Goal: Transaction & Acquisition: Purchase product/service

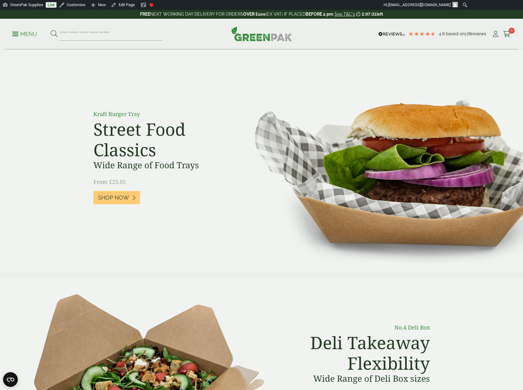
click at [29, 32] on p "Menu" at bounding box center [24, 33] width 25 height 7
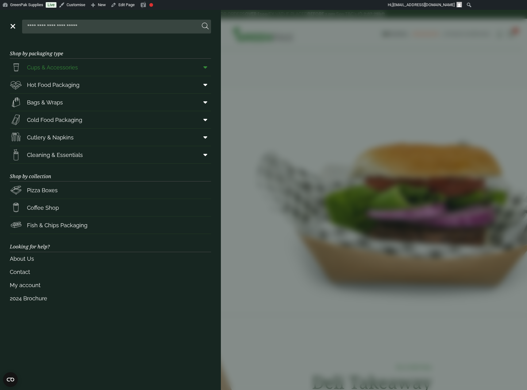
click at [206, 68] on icon at bounding box center [206, 67] width 4 height 6
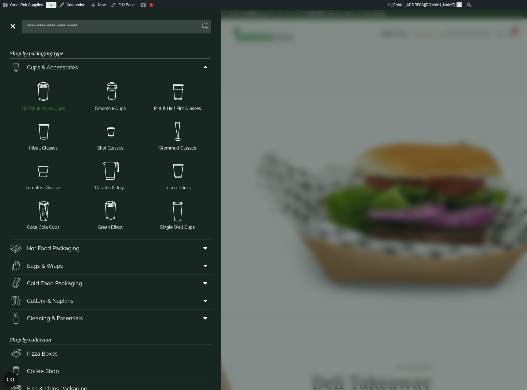
click at [56, 107] on span "Hot Drink Paper Cups" at bounding box center [43, 108] width 43 height 6
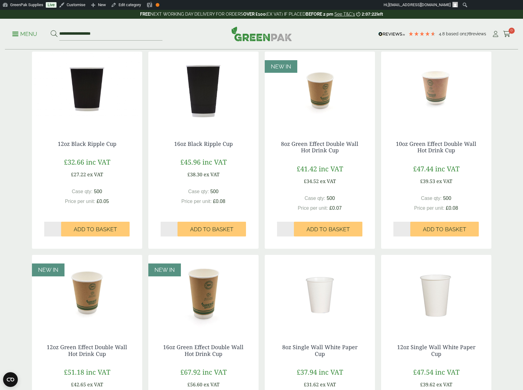
scroll to position [307, 0]
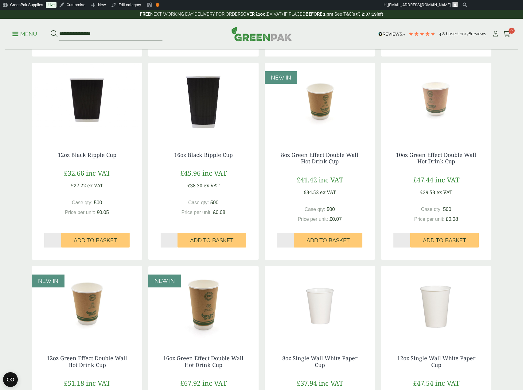
click at [319, 109] on img at bounding box center [320, 101] width 110 height 77
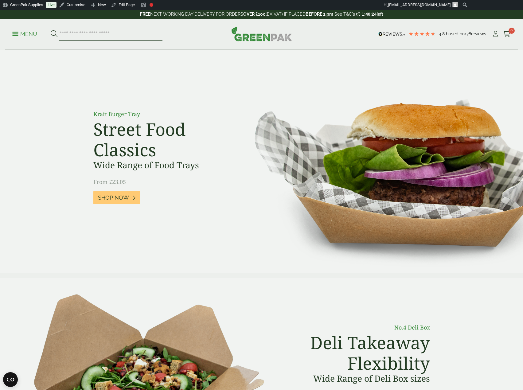
click at [98, 33] on input "search" at bounding box center [110, 34] width 103 height 13
type input "******"
click at [51, 30] on button at bounding box center [54, 34] width 7 height 8
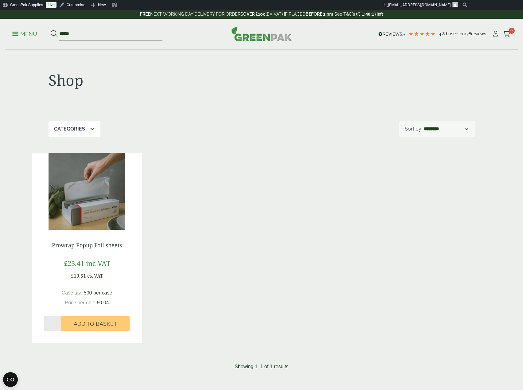
click at [75, 207] on img at bounding box center [87, 191] width 110 height 77
